Goal: Transaction & Acquisition: Book appointment/travel/reservation

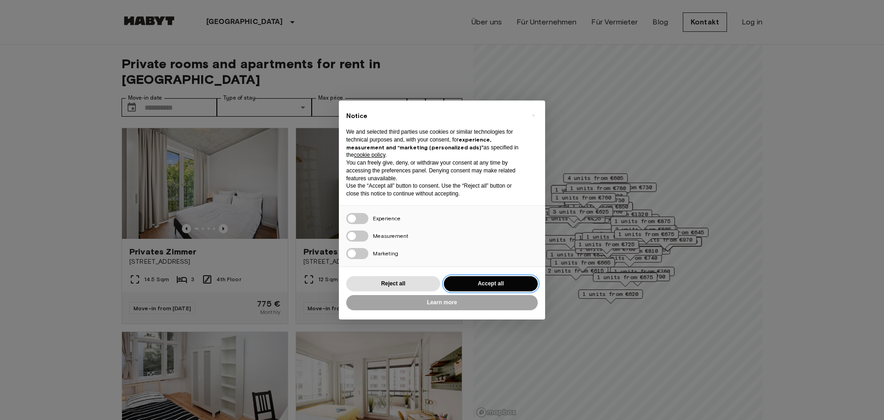
click at [459, 281] on button "Accept all" at bounding box center [491, 283] width 94 height 15
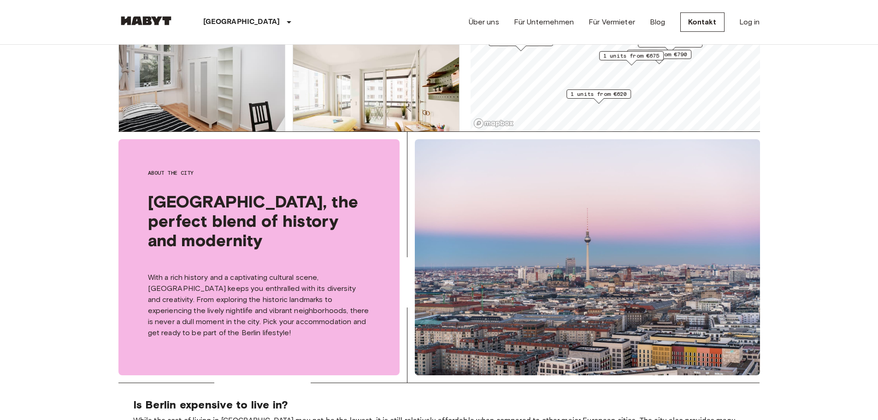
scroll to position [92, 0]
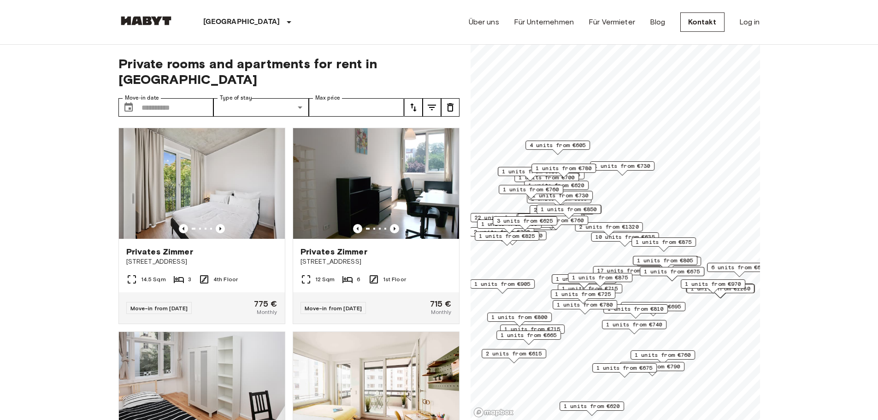
click at [660, 273] on span "1 units from €675" at bounding box center [672, 271] width 56 height 8
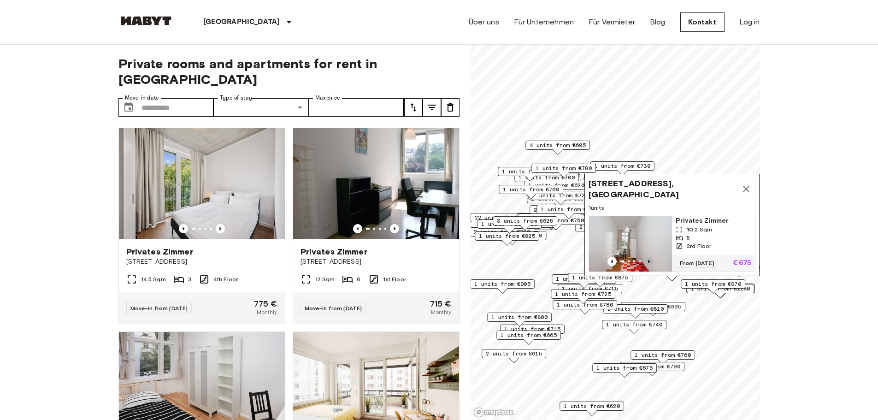
click at [650, 257] on icon "Previous image" at bounding box center [648, 261] width 9 height 9
click at [740, 183] on icon "Map marker" at bounding box center [745, 188] width 11 height 11
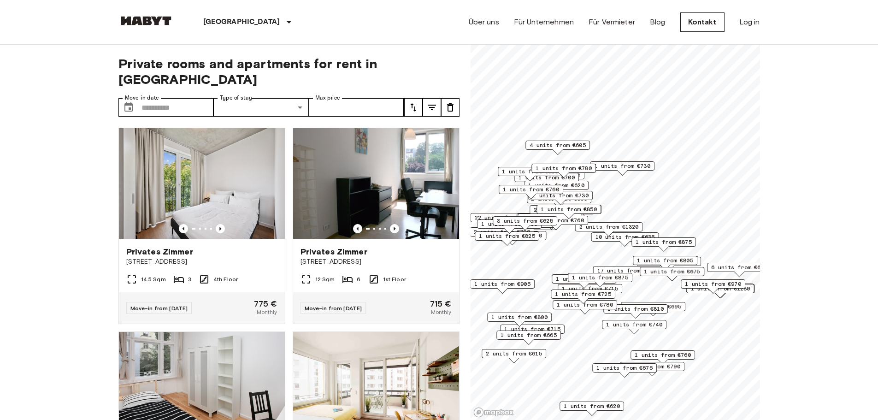
click at [525, 234] on span "1 units from €825" at bounding box center [507, 236] width 56 height 8
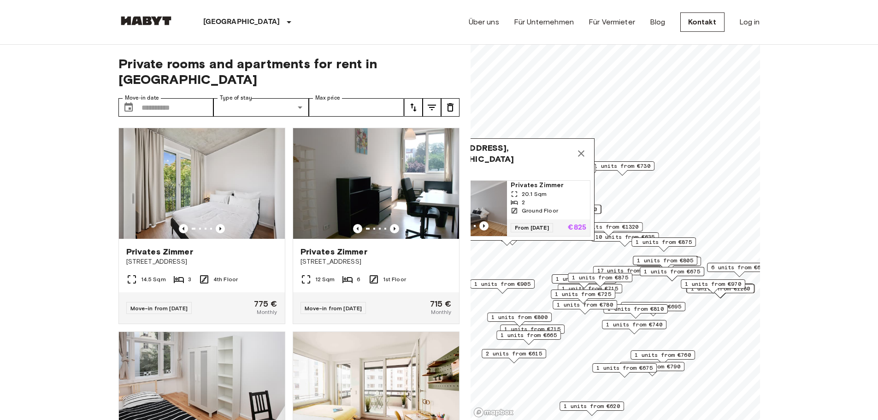
click at [581, 148] on icon "Map marker" at bounding box center [580, 153] width 11 height 11
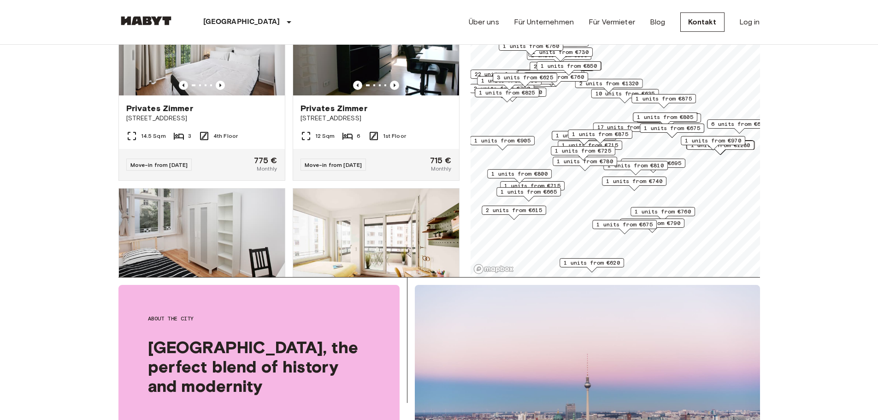
scroll to position [92, 0]
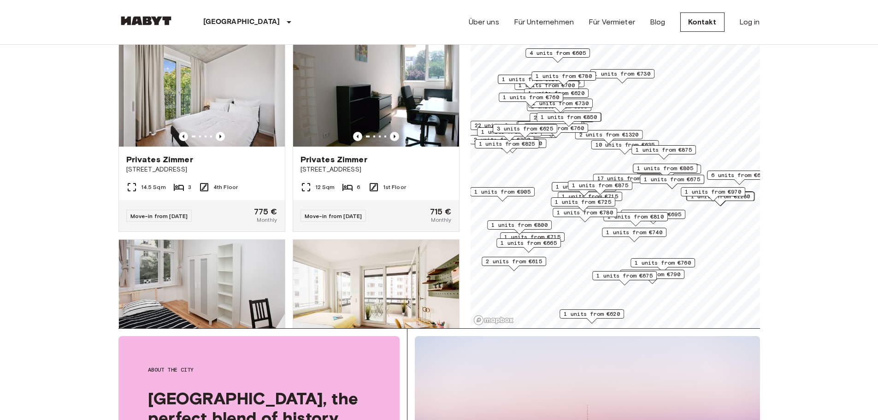
click at [612, 135] on span "2 units from €1320" at bounding box center [608, 134] width 59 height 8
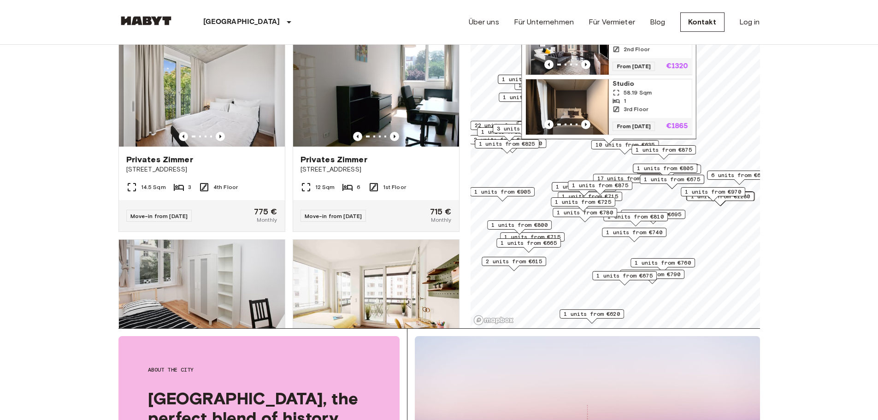
scroll to position [0, 0]
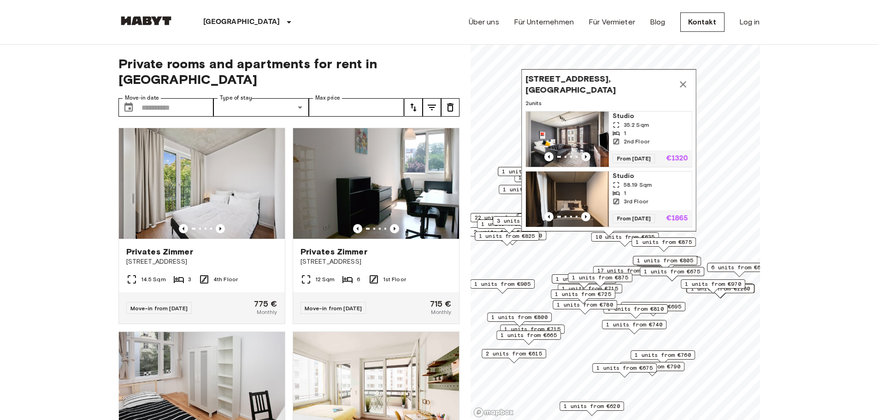
click at [586, 152] on icon "Previous image" at bounding box center [585, 156] width 9 height 9
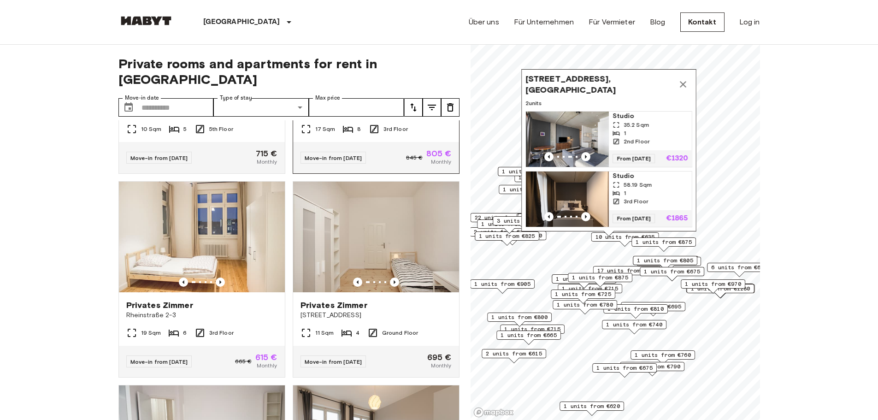
scroll to position [553, 0]
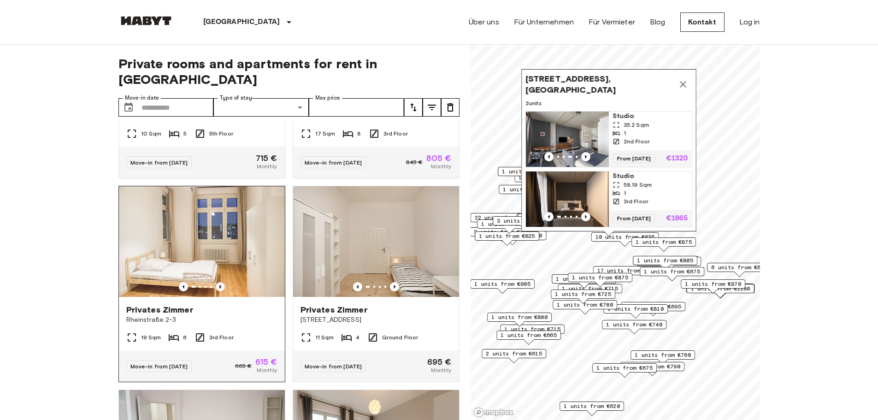
click at [216, 282] on icon "Previous image" at bounding box center [220, 286] width 9 height 9
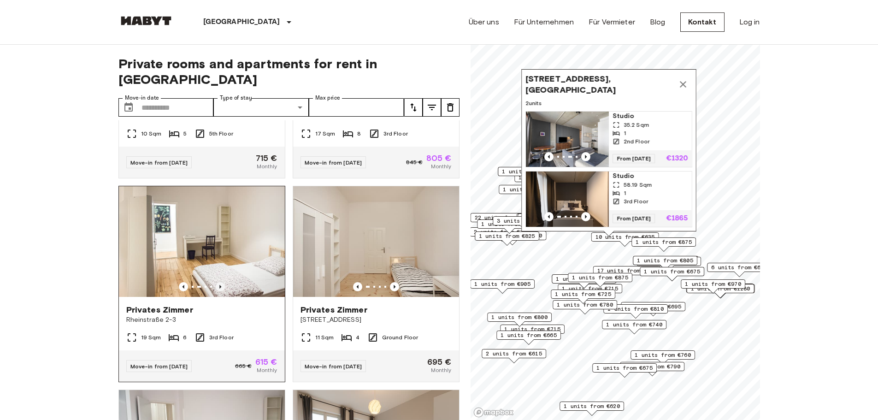
click at [216, 282] on icon "Previous image" at bounding box center [220, 286] width 9 height 9
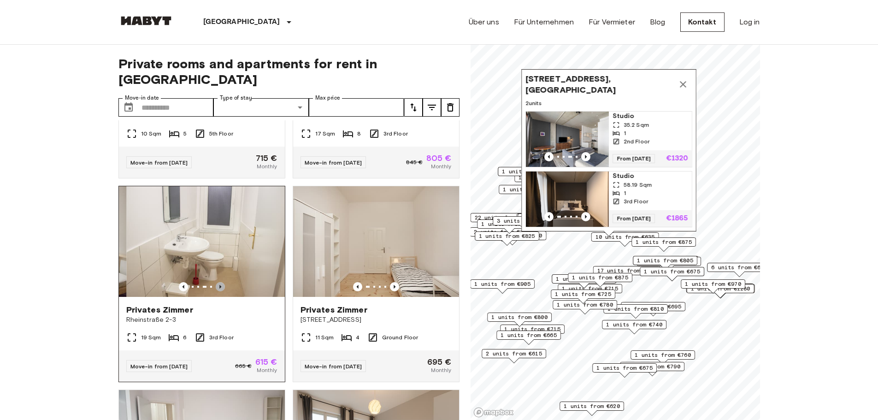
click at [216, 282] on icon "Previous image" at bounding box center [220, 286] width 9 height 9
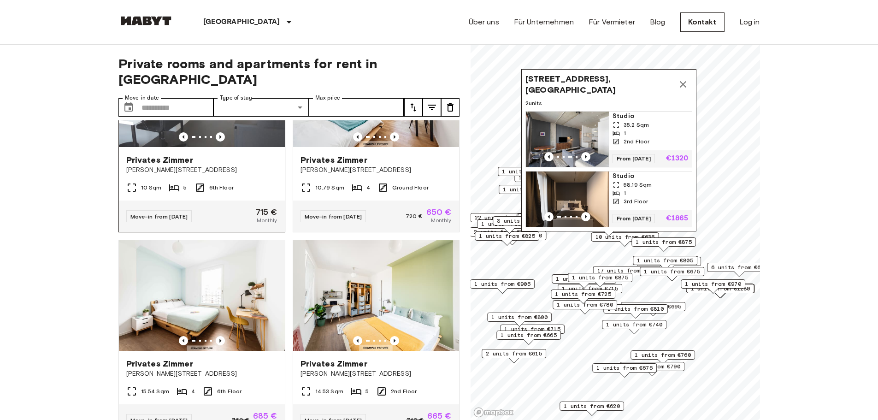
scroll to position [2161, 0]
